Goal: Task Accomplishment & Management: Use online tool/utility

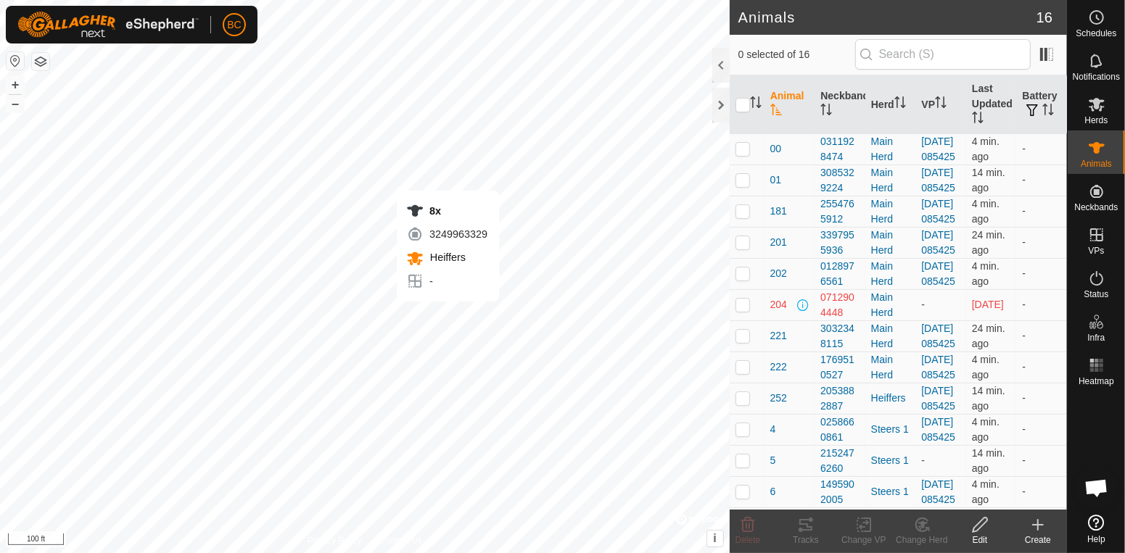
checkbox input "true"
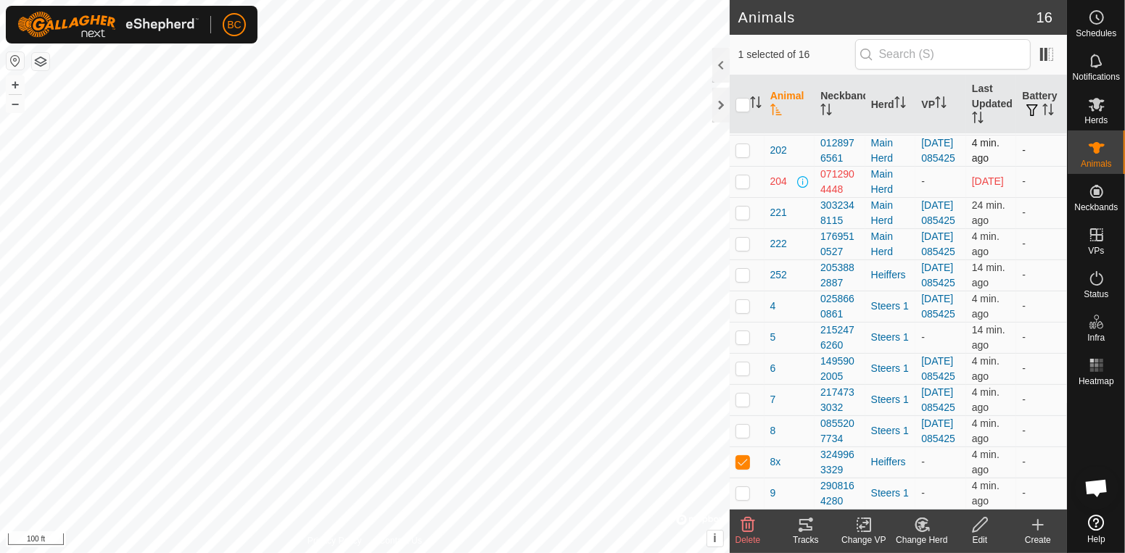
scroll to position [308, 0]
click at [743, 429] on td at bounding box center [747, 431] width 35 height 31
checkbox input "true"
click at [747, 463] on p-checkbox at bounding box center [742, 462] width 15 height 12
checkbox input "false"
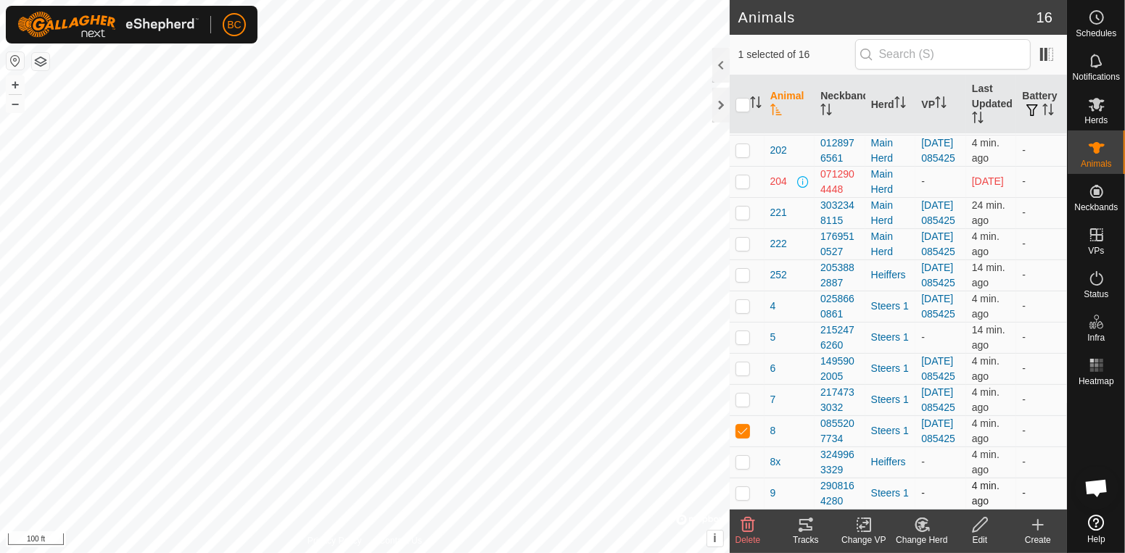
click at [740, 496] on p-checkbox at bounding box center [742, 493] width 15 height 12
checkbox input "true"
click at [744, 331] on p-checkbox at bounding box center [742, 337] width 15 height 12
checkbox input "true"
click at [744, 269] on p-checkbox at bounding box center [742, 275] width 15 height 12
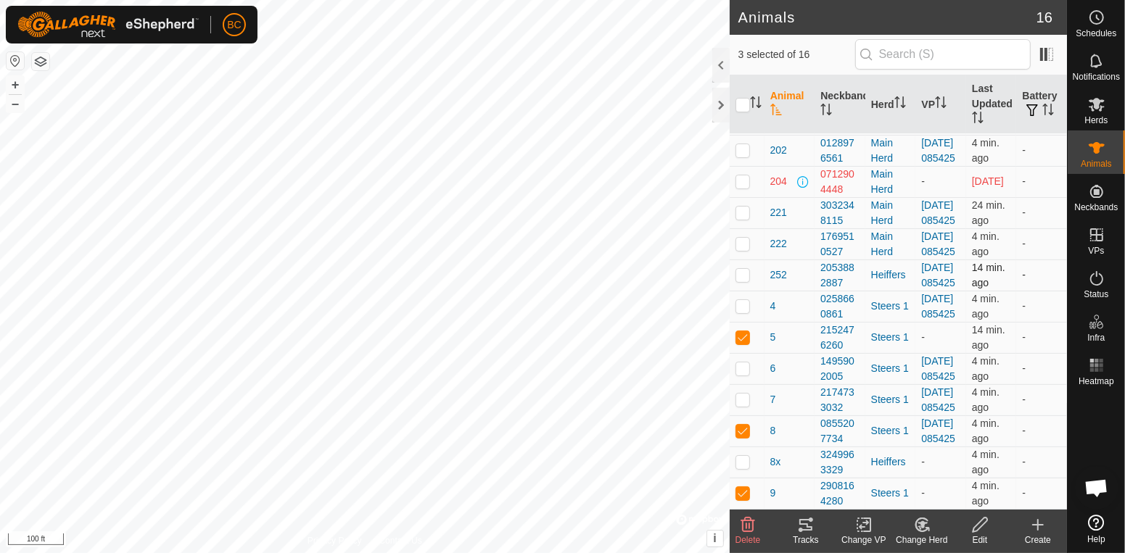
checkbox input "true"
click at [864, 532] on icon at bounding box center [867, 525] width 7 height 13
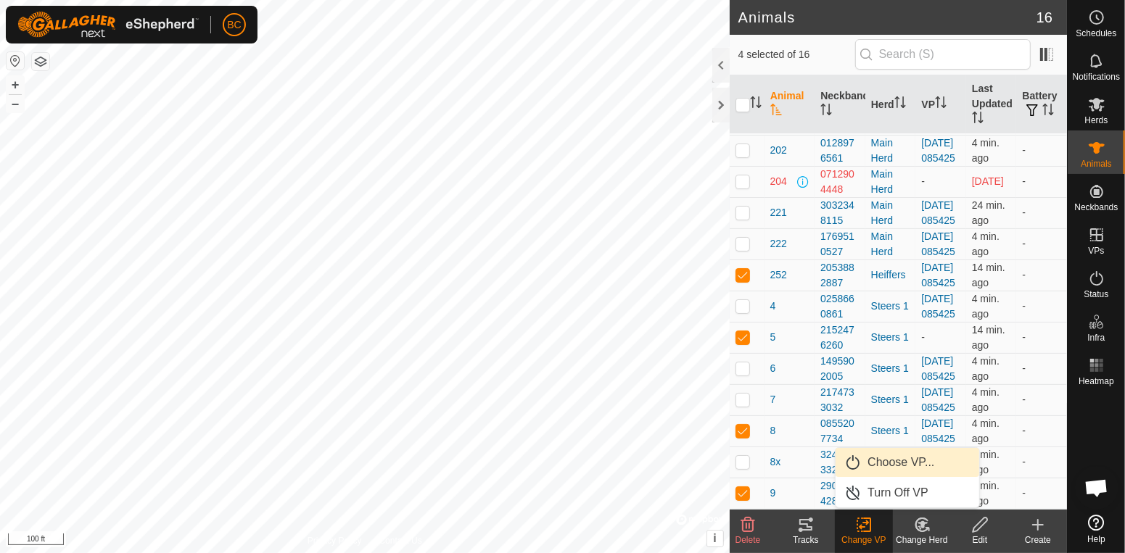
click at [896, 455] on link "Choose VP..." at bounding box center [907, 462] width 144 height 29
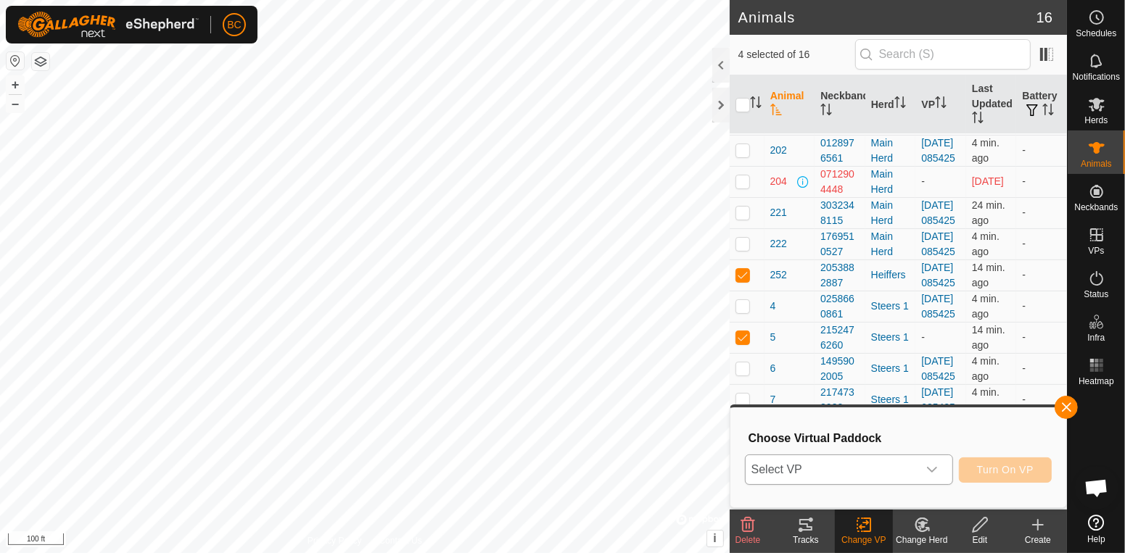
click at [936, 471] on icon "dropdown trigger" at bounding box center [932, 470] width 12 height 12
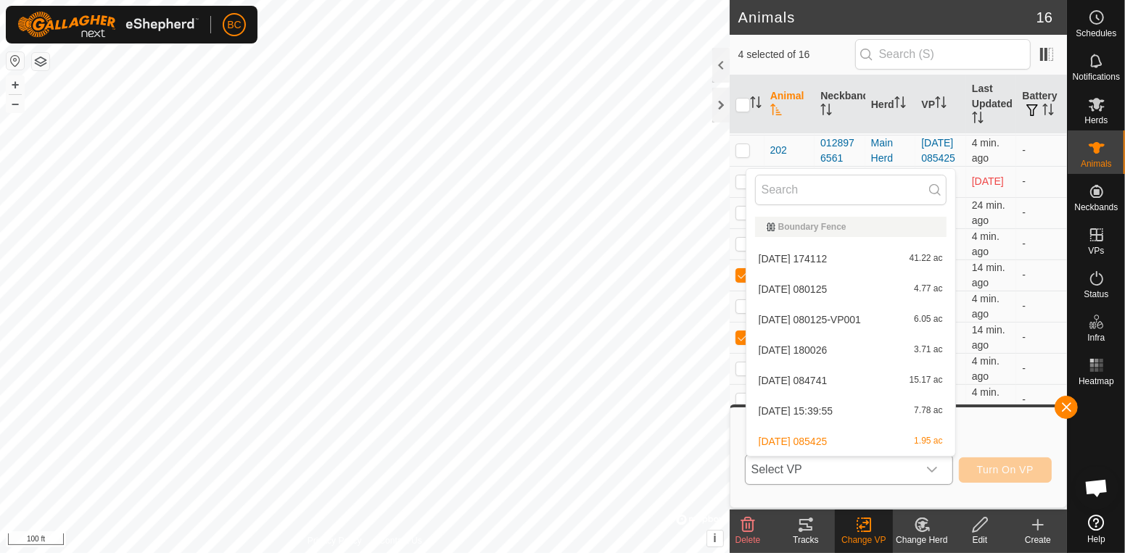
click at [919, 441] on li "[DATE] 085425 1.95 ac" at bounding box center [850, 441] width 209 height 29
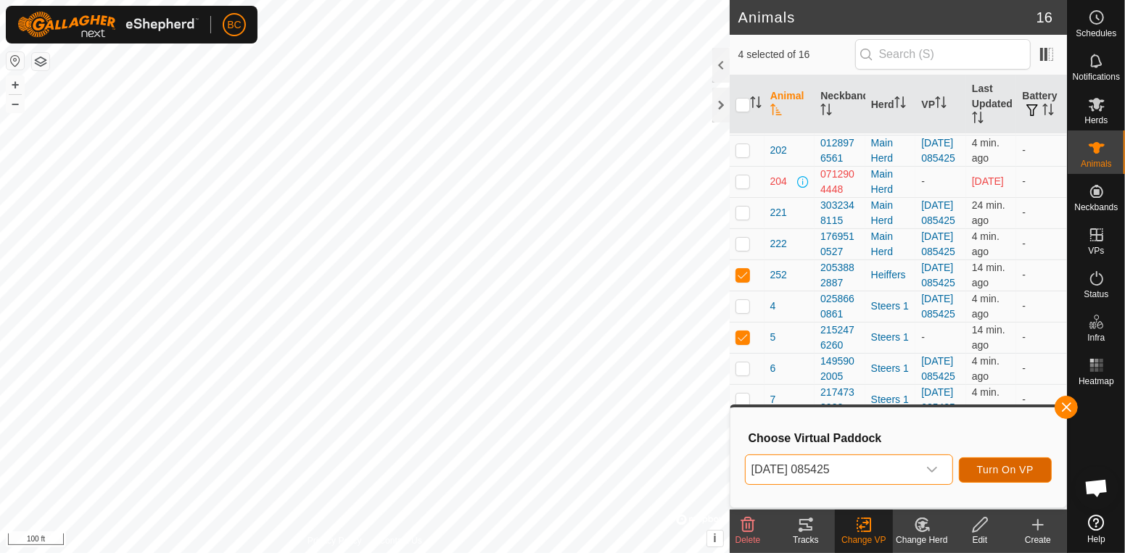
click at [983, 468] on span "Turn On VP" at bounding box center [1005, 470] width 57 height 12
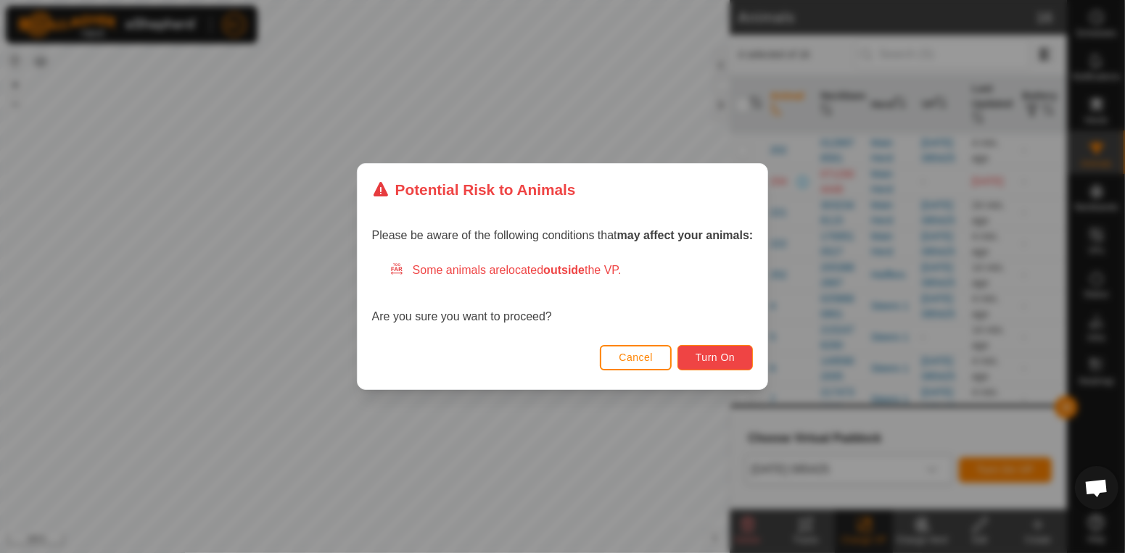
click at [740, 364] on button "Turn On" at bounding box center [714, 357] width 75 height 25
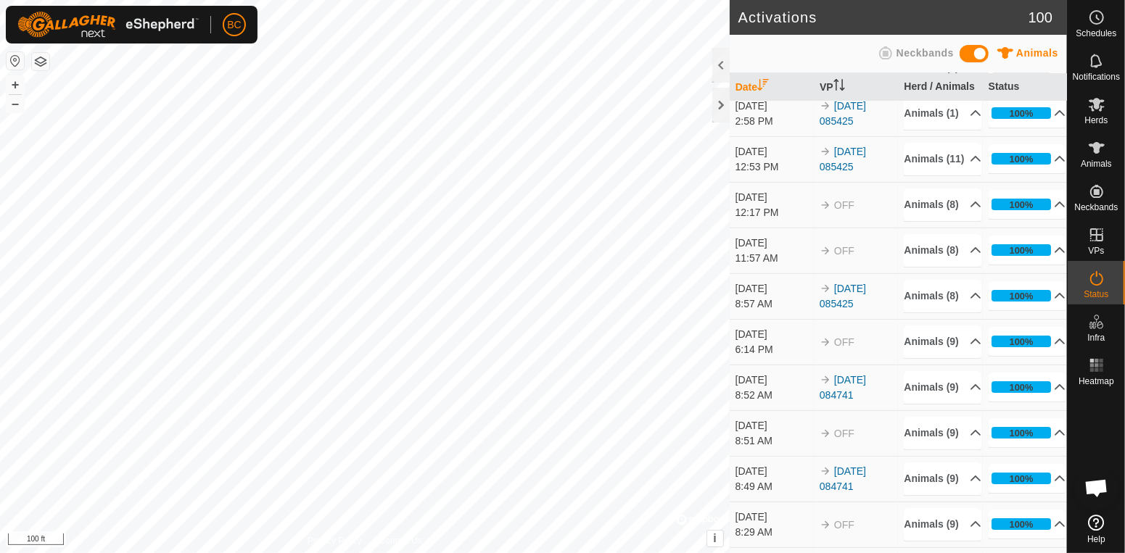
scroll to position [73, 0]
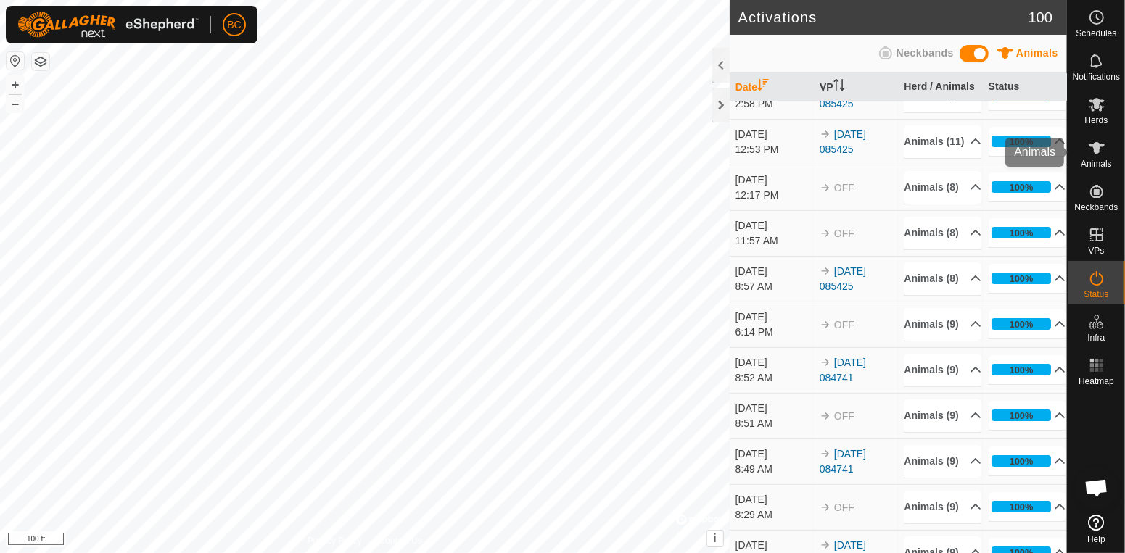
click at [1097, 163] on span "Animals" at bounding box center [1096, 164] width 31 height 9
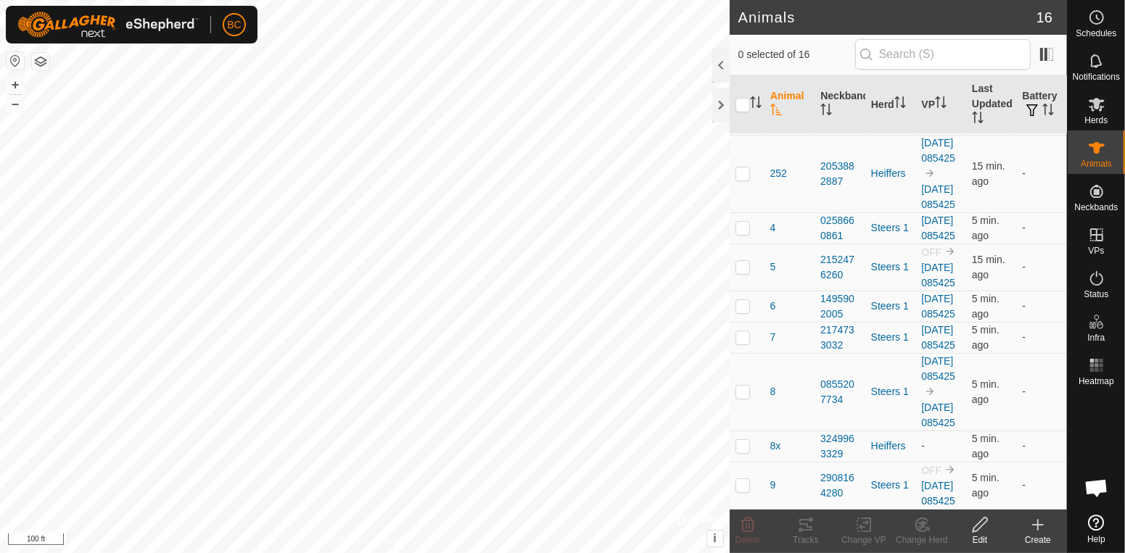
scroll to position [498, 0]
click at [745, 481] on p-checkbox at bounding box center [742, 485] width 15 height 12
checkbox input "true"
click at [873, 528] on change-vp-svg-icon at bounding box center [864, 524] width 58 height 17
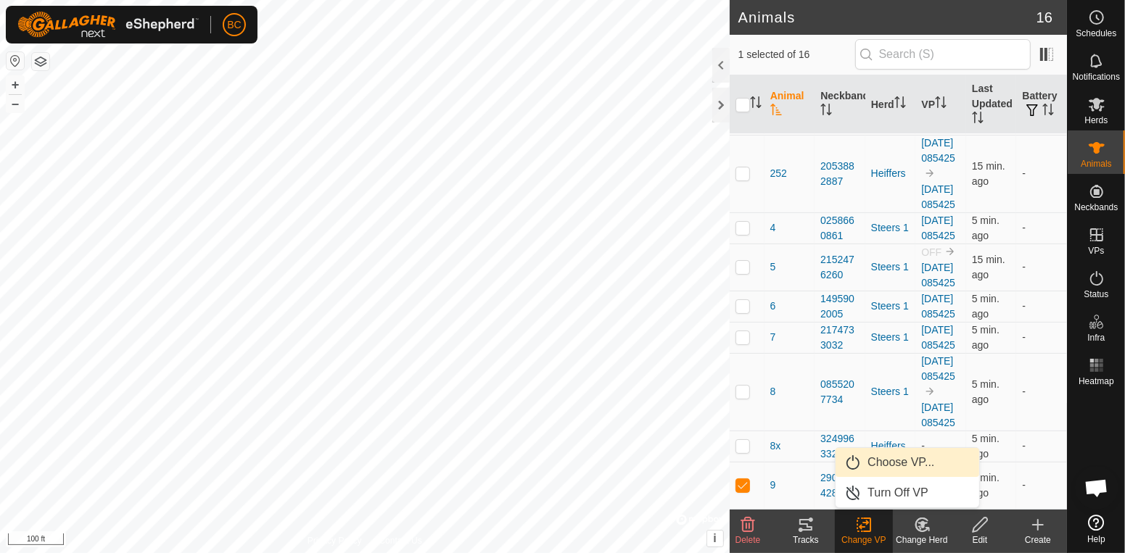
click at [883, 466] on link "Choose VP..." at bounding box center [907, 462] width 144 height 29
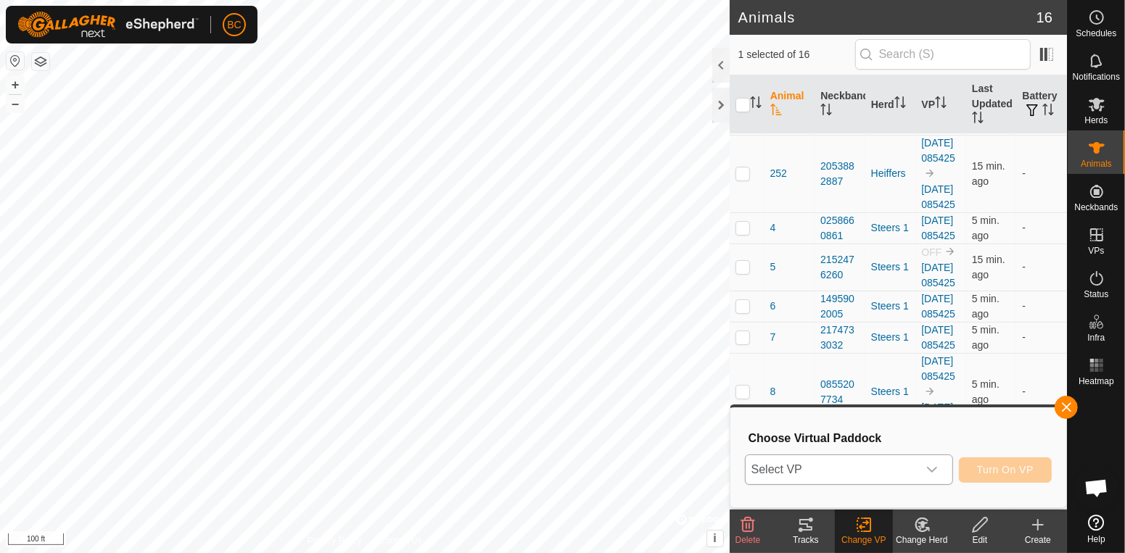
click at [940, 471] on div "dropdown trigger" at bounding box center [931, 469] width 29 height 29
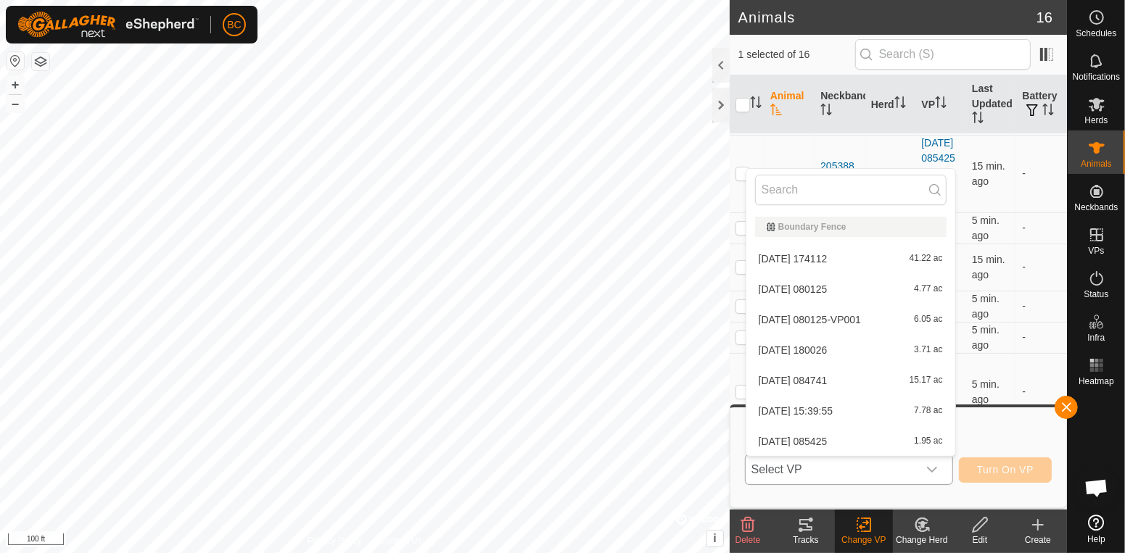
click at [825, 442] on li "[DATE] 085425 1.95 ac" at bounding box center [850, 441] width 209 height 29
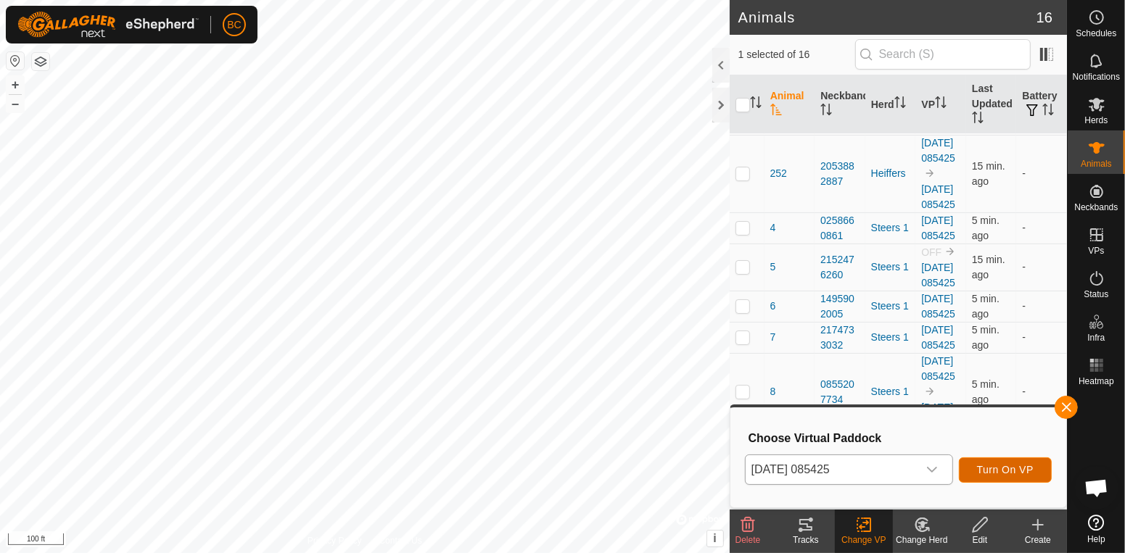
click at [999, 462] on button "Turn On VP" at bounding box center [1005, 470] width 93 height 25
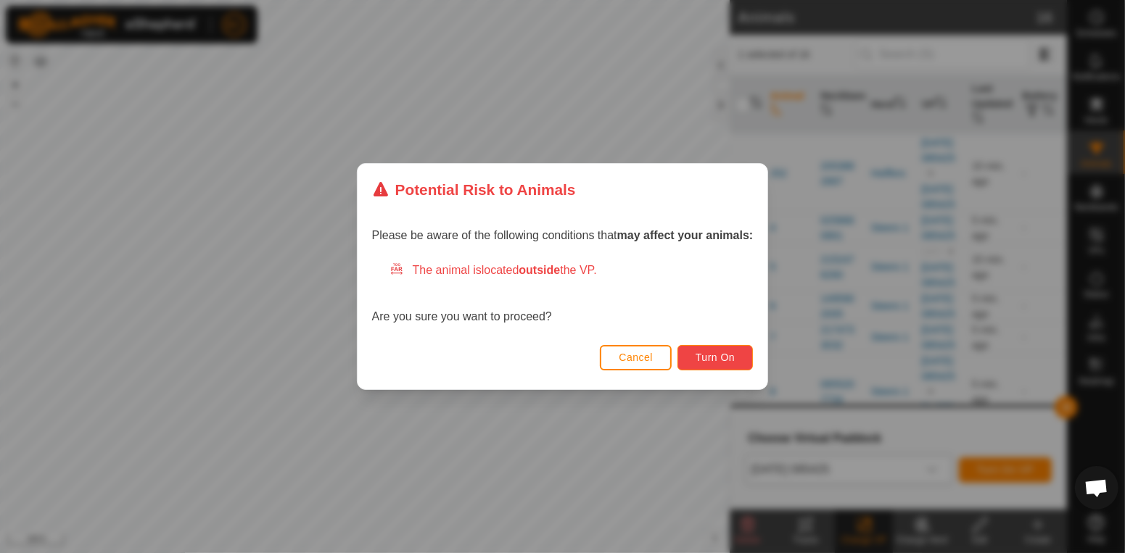
click at [704, 360] on span "Turn On" at bounding box center [714, 358] width 39 height 12
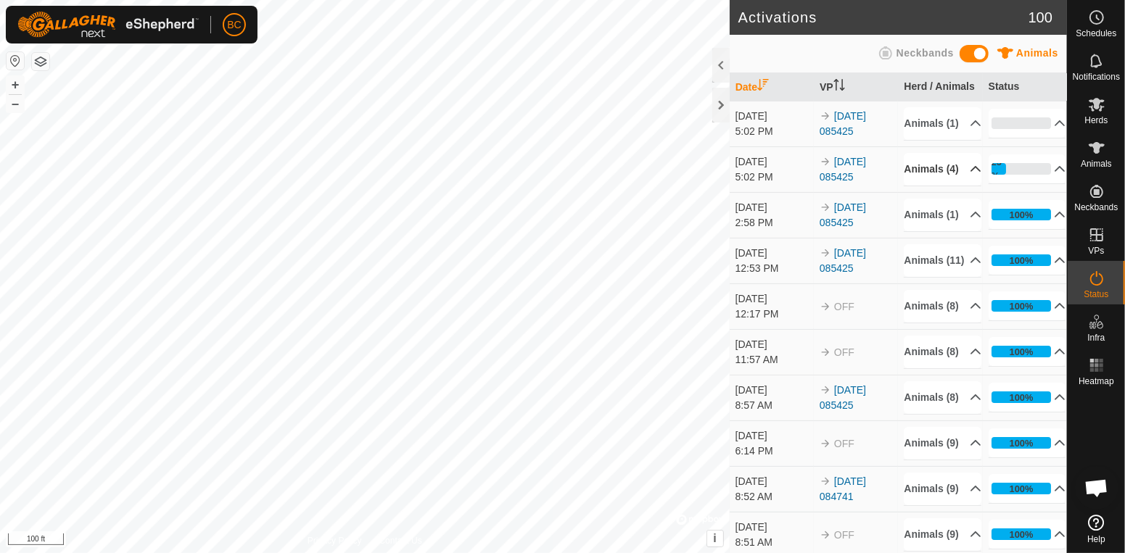
click at [925, 186] on p-accordion-header "Animals (4)" at bounding box center [943, 169] width 78 height 33
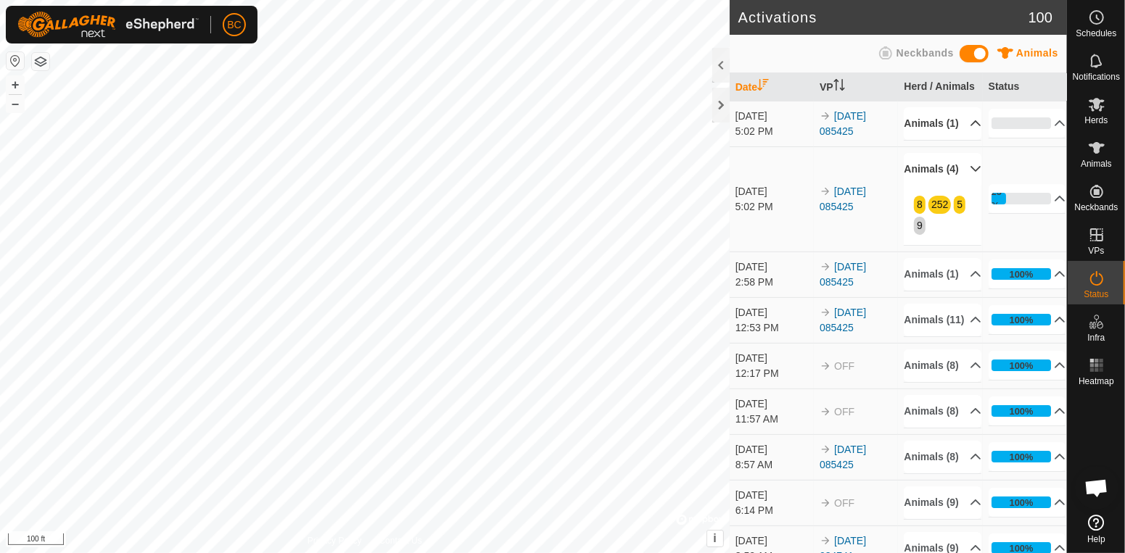
click at [962, 138] on p-accordion-header "Animals (1)" at bounding box center [943, 123] width 78 height 33
